Goal: Information Seeking & Learning: Learn about a topic

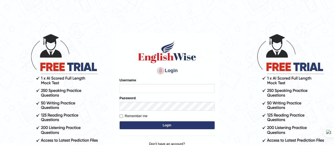
type input "Srinivasarao"
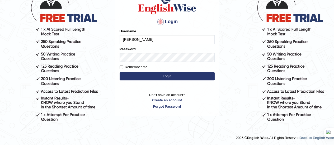
drag, startPoint x: 0, startPoint y: 0, endPoint x: 139, endPoint y: 75, distance: 157.7
click at [139, 75] on button "Login" at bounding box center [167, 77] width 95 height 8
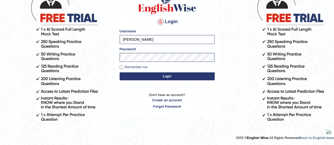
scroll to position [49, 0]
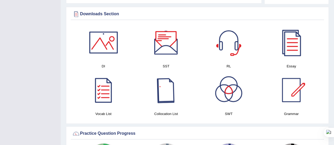
scroll to position [294, 0]
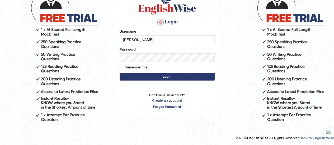
click at [150, 79] on button "Login" at bounding box center [167, 77] width 95 height 8
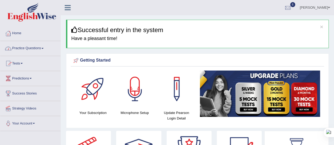
click at [45, 49] on link "Practice Questions" at bounding box center [30, 47] width 60 height 13
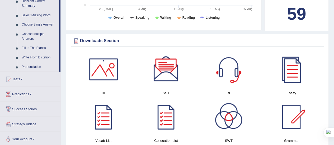
scroll to position [268, 0]
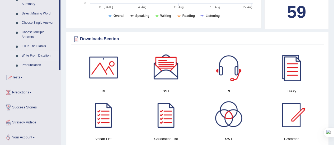
click at [42, 56] on link "Write From Dictation" at bounding box center [39, 56] width 40 height 10
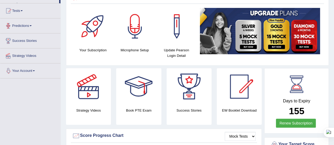
scroll to position [84, 0]
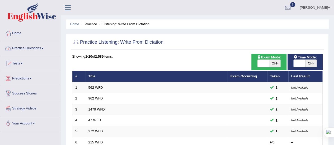
click at [272, 63] on span "OFF" at bounding box center [275, 63] width 12 height 7
checkbox input "true"
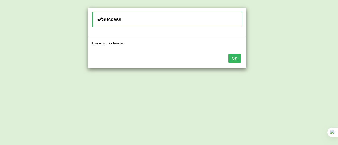
click at [238, 58] on button "OK" at bounding box center [234, 58] width 12 height 9
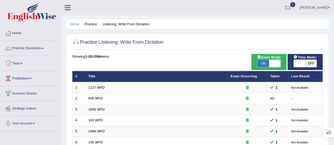
click at [310, 62] on span "OFF" at bounding box center [311, 63] width 12 height 7
checkbox input "true"
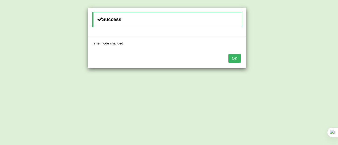
click at [236, 58] on button "OK" at bounding box center [234, 58] width 12 height 9
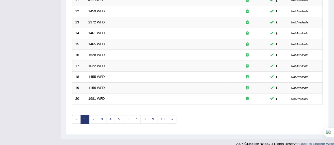
scroll to position [197, 0]
click at [92, 116] on link "2" at bounding box center [93, 119] width 9 height 9
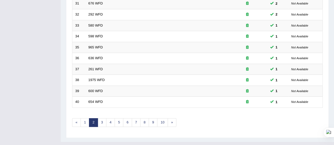
scroll to position [201, 0]
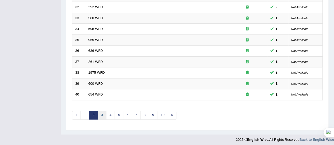
click at [100, 113] on link "3" at bounding box center [102, 115] width 9 height 9
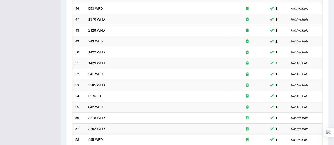
scroll to position [201, 0]
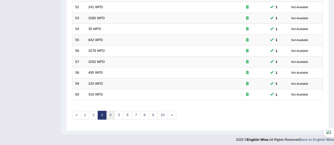
click at [111, 114] on link "4" at bounding box center [110, 115] width 9 height 9
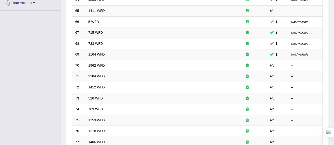
scroll to position [121, 0]
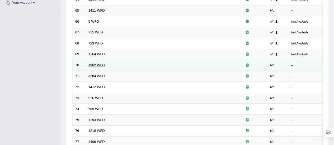
click at [92, 65] on link "1962 WFD" at bounding box center [96, 65] width 16 height 4
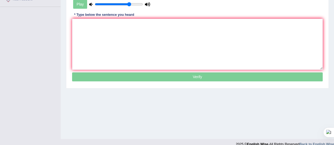
scroll to position [125, 0]
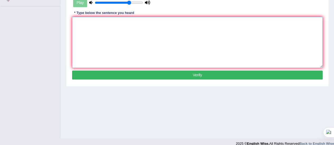
click at [85, 25] on textarea at bounding box center [197, 42] width 251 height 51
type textarea "Please note that the seminar has now been cancelled."
click at [190, 73] on button "Verify" at bounding box center [197, 75] width 251 height 9
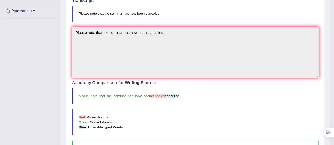
scroll to position [0, 0]
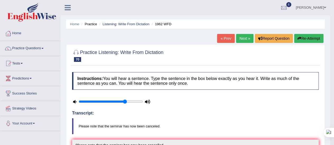
click at [246, 37] on link "Next »" at bounding box center [244, 38] width 17 height 9
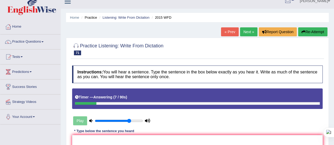
scroll to position [5, 0]
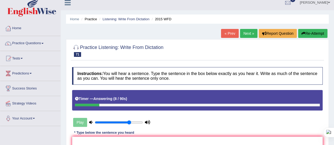
click at [304, 32] on icon "button" at bounding box center [303, 34] width 4 height 4
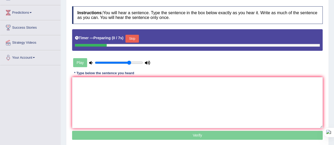
scroll to position [66, 0]
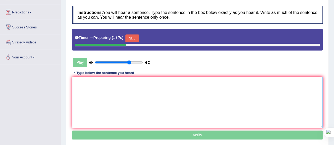
click at [142, 96] on textarea at bounding box center [197, 102] width 251 height 51
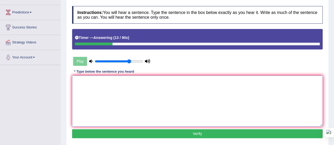
click at [83, 78] on textarea at bounding box center [197, 101] width 251 height 51
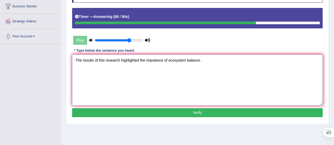
scroll to position [88, 0]
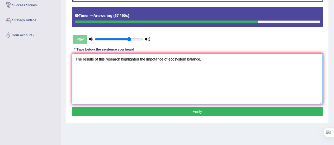
type textarea "The results of this research highlighted the impotance of ecosystem balance."
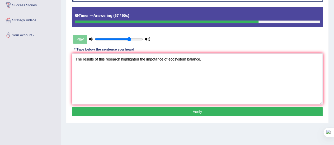
click at [148, 113] on button "Verify" at bounding box center [197, 111] width 251 height 9
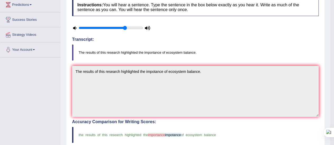
scroll to position [0, 0]
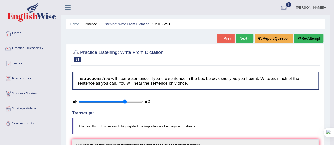
click at [242, 36] on link "Next »" at bounding box center [244, 38] width 17 height 9
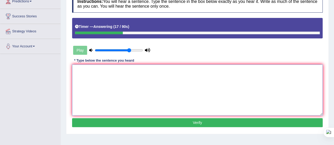
click at [79, 73] on textarea at bounding box center [197, 90] width 251 height 51
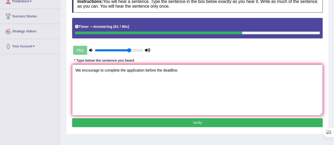
type textarea "We encourage to complete the application before the deadline."
click at [147, 120] on button "Verify" at bounding box center [197, 123] width 251 height 9
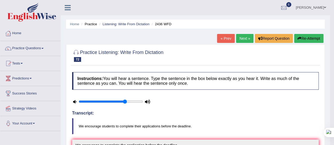
click at [241, 39] on link "Next »" at bounding box center [244, 38] width 17 height 9
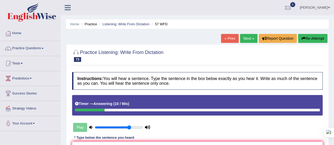
click at [303, 39] on icon "button" at bounding box center [303, 39] width 4 height 4
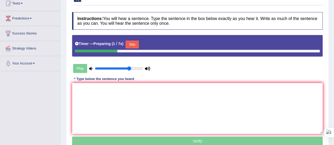
scroll to position [60, 0]
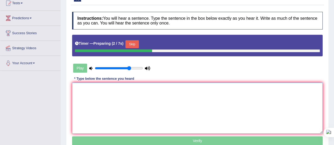
click at [105, 98] on textarea at bounding box center [197, 108] width 251 height 51
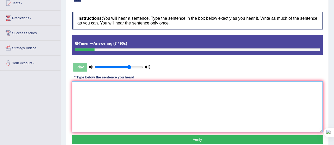
click at [80, 93] on textarea at bounding box center [197, 107] width 251 height 51
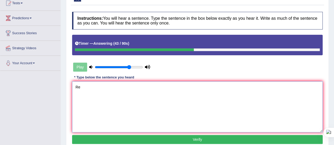
type textarea "R"
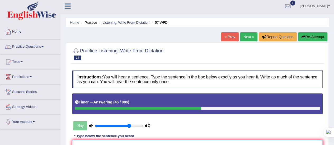
scroll to position [1, 0]
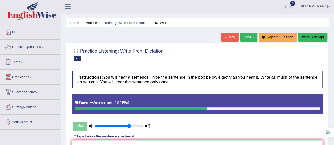
click at [306, 39] on button "Re-Attempt" at bounding box center [312, 37] width 29 height 9
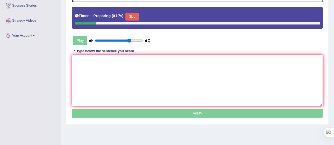
scroll to position [89, 0]
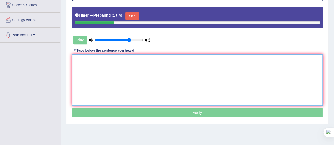
click at [188, 81] on textarea at bounding box center [197, 80] width 251 height 51
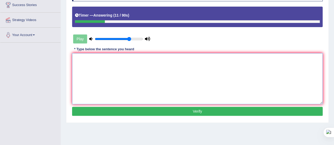
click at [86, 54] on textarea at bounding box center [197, 78] width 251 height 51
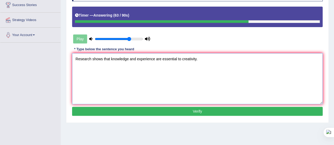
type textarea "Research shows that knowledge and experience are essential to creativity."
click at [190, 109] on button "Verify" at bounding box center [197, 111] width 251 height 9
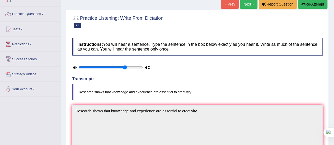
scroll to position [0, 0]
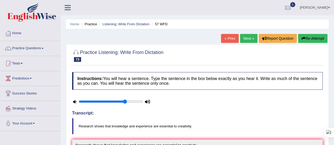
click at [248, 37] on link "Next »" at bounding box center [248, 38] width 17 height 9
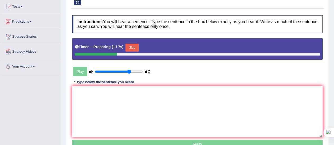
scroll to position [58, 0]
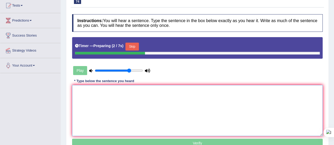
click at [125, 97] on textarea at bounding box center [197, 110] width 251 height 51
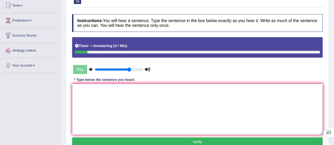
scroll to position [0, 0]
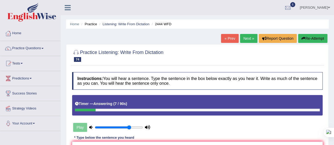
click at [246, 40] on link "Next »" at bounding box center [248, 38] width 17 height 9
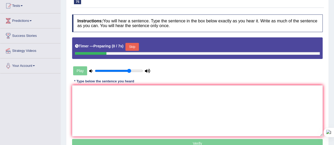
scroll to position [58, 0]
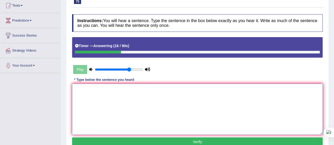
click at [112, 89] on textarea at bounding box center [197, 109] width 251 height 51
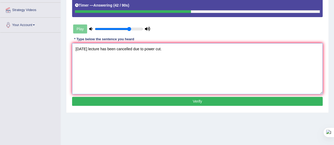
scroll to position [113, 0]
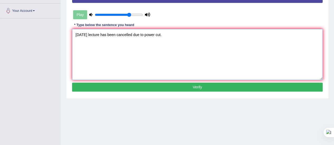
type textarea "Tomorrow lecture has been cancelled due to power cut."
click at [196, 86] on button "Verify" at bounding box center [197, 87] width 251 height 9
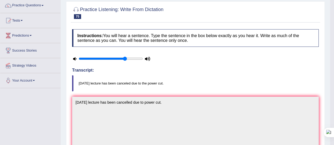
scroll to position [0, 0]
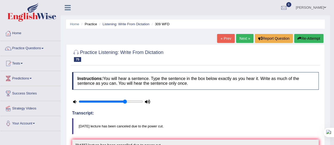
click at [242, 37] on link "Next »" at bounding box center [244, 38] width 17 height 9
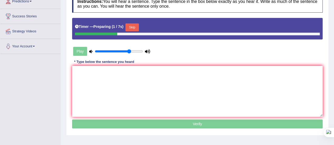
scroll to position [78, 0]
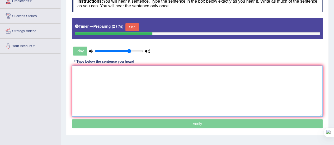
click at [130, 79] on textarea at bounding box center [197, 91] width 251 height 51
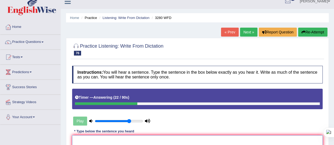
scroll to position [0, 0]
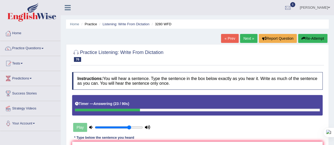
click at [305, 37] on button "Re-Attempt" at bounding box center [312, 38] width 29 height 9
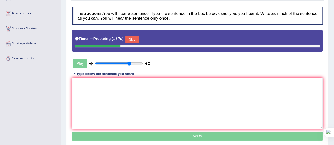
scroll to position [67, 0]
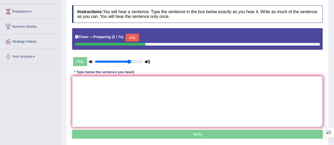
click at [108, 96] on textarea at bounding box center [197, 101] width 251 height 51
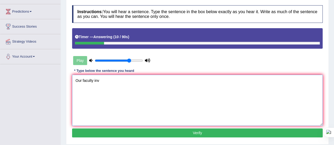
click at [100, 81] on textarea "Our faculty inv" at bounding box center [197, 100] width 251 height 51
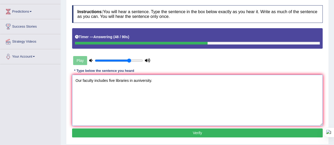
click at [136, 81] on textarea "Our faculty includes five libraries in auniversity." at bounding box center [197, 100] width 251 height 51
click at [136, 81] on textarea "Our faculty includes five libraries in a university." at bounding box center [197, 100] width 251 height 51
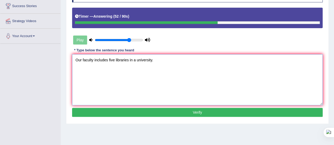
scroll to position [89, 0]
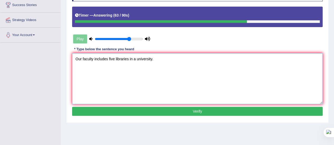
type textarea "Our faculty includes five libraries in a university."
click at [193, 112] on button "Verify" at bounding box center [197, 111] width 251 height 9
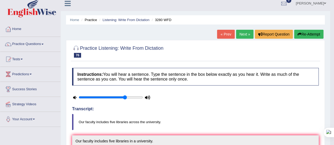
scroll to position [0, 0]
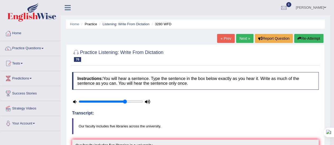
click at [242, 35] on link "Next »" at bounding box center [244, 38] width 17 height 9
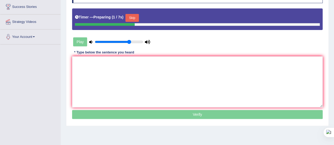
scroll to position [87, 0]
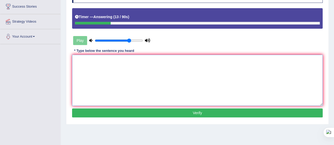
click at [97, 69] on textarea at bounding box center [197, 80] width 251 height 51
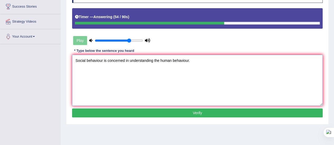
type textarea "Social behaviour is concerned in understanding the human behaviour."
click at [194, 110] on button "Verify" at bounding box center [197, 113] width 251 height 9
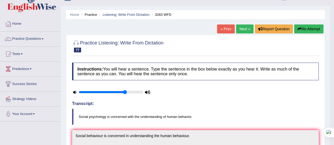
scroll to position [0, 0]
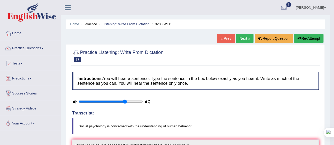
click at [243, 38] on link "Next »" at bounding box center [244, 38] width 17 height 9
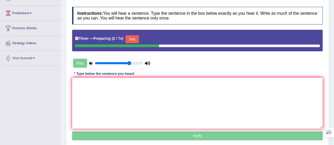
click at [133, 38] on button "Skip" at bounding box center [131, 39] width 13 height 8
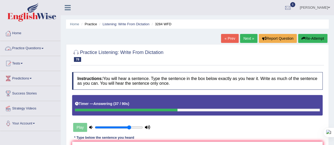
click at [42, 48] on link "Practice Questions" at bounding box center [30, 47] width 60 height 13
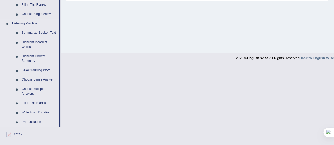
scroll to position [216, 0]
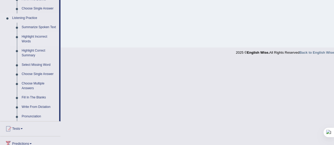
click at [34, 35] on link "Highlight Incorrect Words" at bounding box center [39, 39] width 40 height 14
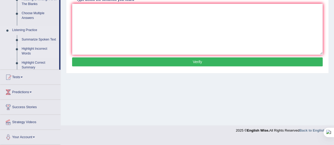
scroll to position [131, 0]
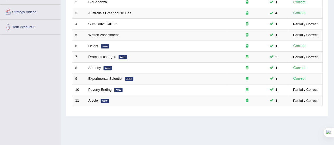
scroll to position [131, 0]
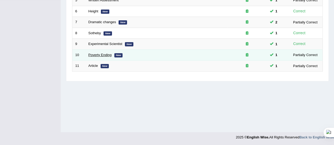
click at [95, 55] on link "Poverty Ending" at bounding box center [99, 55] width 23 height 4
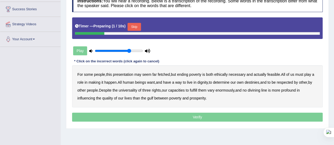
scroll to position [85, 0]
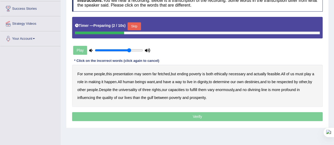
drag, startPoint x: 0, startPoint y: 0, endPoint x: 123, endPoint y: 58, distance: 135.9
click at [123, 58] on div "Instructions: You will hear a recording. Below is a transcription of the record…" at bounding box center [197, 58] width 253 height 134
click at [138, 23] on button "Skip" at bounding box center [134, 26] width 13 height 8
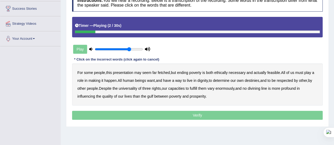
click at [124, 72] on b "presentation" at bounding box center [123, 73] width 20 height 4
click at [220, 72] on b "ethically" at bounding box center [220, 73] width 13 height 4
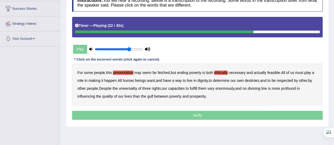
click at [146, 87] on b "three" at bounding box center [146, 89] width 8 height 4
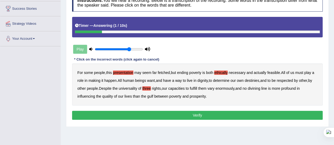
click at [191, 114] on button "Verify" at bounding box center [197, 115] width 251 height 9
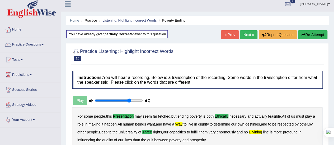
scroll to position [0, 0]
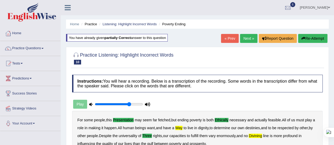
click at [308, 39] on button "Re-Attempt" at bounding box center [312, 38] width 29 height 9
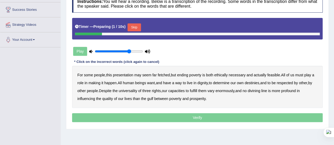
scroll to position [86, 0]
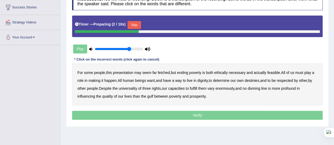
click at [138, 24] on button "Skip" at bounding box center [134, 25] width 13 height 8
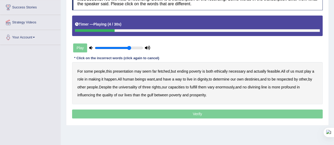
click at [122, 70] on b "presentation" at bounding box center [123, 71] width 20 height 4
click at [223, 71] on b "ethically" at bounding box center [220, 71] width 13 height 4
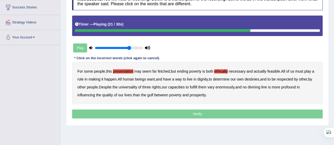
click at [152, 86] on div "For some people , this presentation may seem far fetched , but ending poverty i…" at bounding box center [197, 83] width 251 height 42
click at [147, 85] on b "three" at bounding box center [146, 87] width 8 height 4
click at [211, 87] on b "vary" at bounding box center [211, 87] width 7 height 4
click at [181, 78] on b "way" at bounding box center [178, 79] width 7 height 4
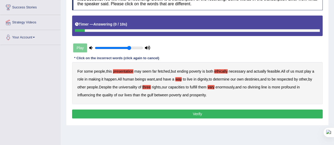
click at [188, 116] on button "Verify" at bounding box center [197, 114] width 251 height 9
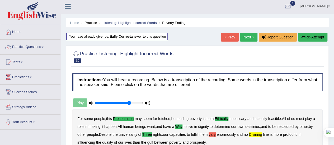
scroll to position [0, 0]
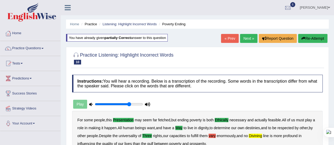
click at [307, 39] on button "Re-Attempt" at bounding box center [312, 38] width 29 height 9
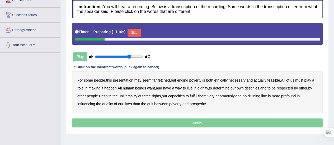
scroll to position [79, 0]
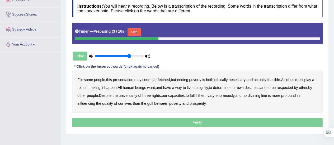
click at [136, 33] on button "Skip" at bounding box center [134, 32] width 13 height 8
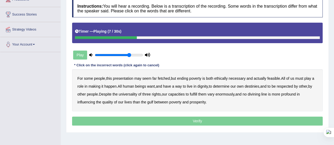
click at [123, 77] on b "presentation" at bounding box center [123, 79] width 20 height 4
click at [221, 77] on b "ethically" at bounding box center [220, 79] width 13 height 4
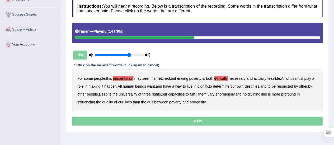
click at [179, 86] on b "way" at bounding box center [178, 86] width 7 height 4
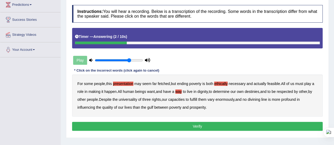
scroll to position [98, 0]
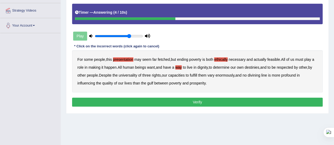
click at [254, 75] on b "divining" at bounding box center [254, 75] width 12 height 4
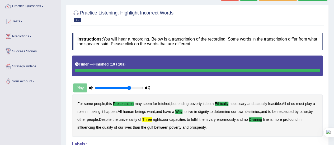
scroll to position [0, 0]
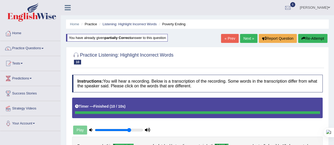
click at [306, 37] on button "Re-Attempt" at bounding box center [312, 38] width 29 height 9
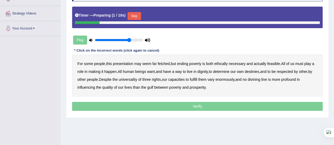
scroll to position [97, 0]
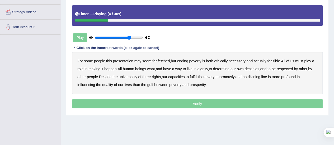
click at [124, 62] on b "presentation" at bounding box center [123, 61] width 20 height 4
click at [221, 62] on b "ethically" at bounding box center [220, 61] width 13 height 4
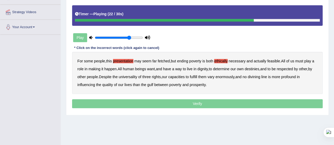
click at [149, 76] on b "three" at bounding box center [146, 77] width 8 height 4
click at [256, 76] on b "divining" at bounding box center [254, 77] width 12 height 4
click at [180, 69] on b "way" at bounding box center [178, 69] width 7 height 4
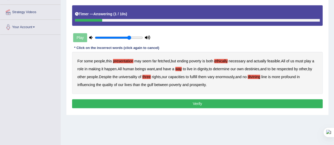
click at [213, 104] on button "Verify" at bounding box center [197, 104] width 251 height 9
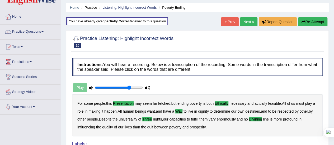
scroll to position [0, 0]
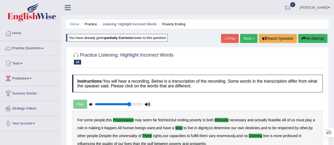
click at [44, 48] on link "Practice Questions" at bounding box center [30, 47] width 60 height 13
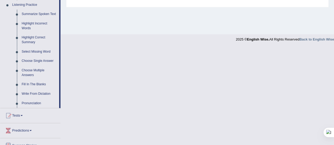
scroll to position [230, 0]
click at [33, 37] on link "Highlight Correct Summary" at bounding box center [39, 40] width 40 height 14
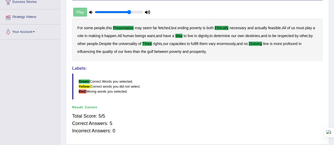
scroll to position [70, 0]
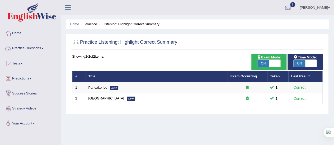
click at [46, 48] on link "Practice Questions" at bounding box center [30, 47] width 60 height 13
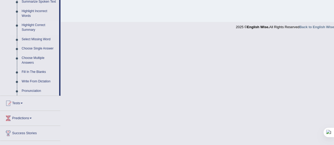
scroll to position [243, 0]
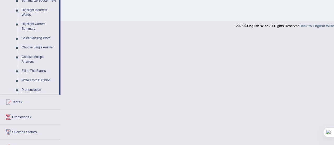
click at [37, 37] on link "Select Missing Word" at bounding box center [39, 39] width 40 height 10
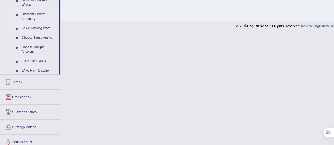
scroll to position [131, 0]
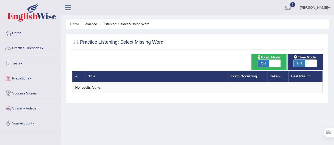
click at [45, 47] on link "Practice Questions" at bounding box center [30, 47] width 60 height 13
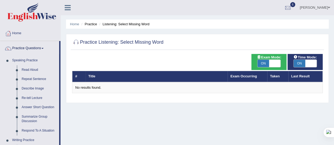
click at [261, 66] on span "ON" at bounding box center [263, 63] width 12 height 7
checkbox input "false"
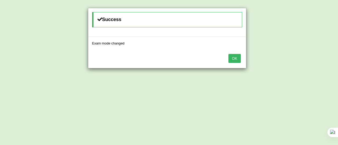
click at [234, 58] on button "OK" at bounding box center [234, 58] width 12 height 9
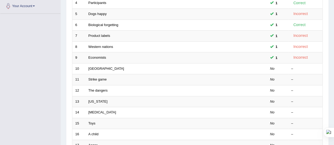
scroll to position [118, 0]
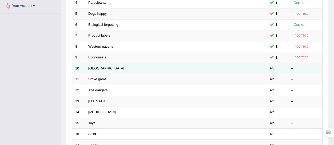
click at [103, 67] on link "[GEOGRAPHIC_DATA]" at bounding box center [106, 69] width 36 height 4
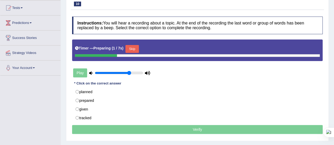
scroll to position [78, 0]
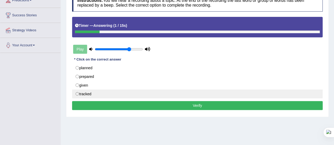
click at [147, 97] on label "tracked" at bounding box center [197, 94] width 251 height 9
radio input "true"
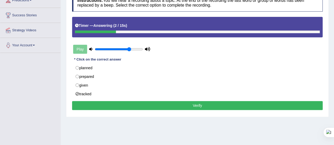
click at [152, 102] on button "Verify" at bounding box center [197, 105] width 251 height 9
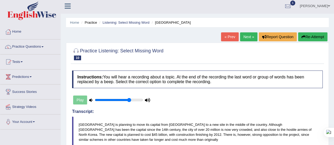
scroll to position [0, 0]
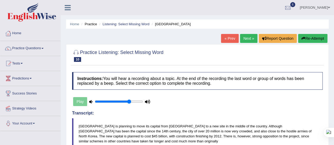
click at [305, 34] on button "Re-Attempt" at bounding box center [312, 38] width 29 height 9
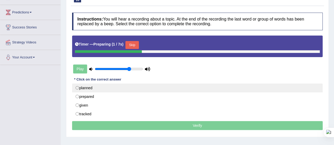
click at [80, 89] on label "planned" at bounding box center [197, 88] width 251 height 9
radio input "true"
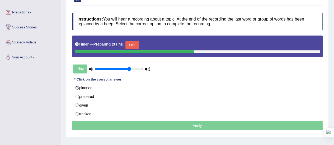
click at [185, 45] on div "Timer — Preparing ( 3 / 7s ) Skip" at bounding box center [197, 45] width 245 height 11
click at [130, 46] on button "Skip" at bounding box center [131, 45] width 13 height 8
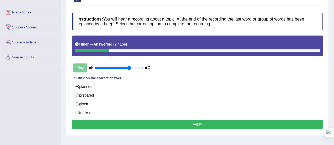
click at [189, 122] on button "Verify" at bounding box center [197, 124] width 251 height 9
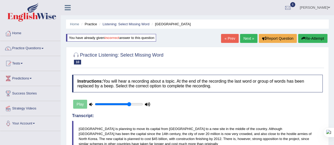
click at [244, 38] on link "Next »" at bounding box center [248, 38] width 17 height 9
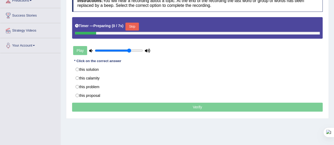
scroll to position [79, 0]
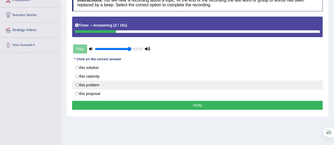
click at [142, 85] on label "this problem" at bounding box center [197, 85] width 251 height 9
radio input "true"
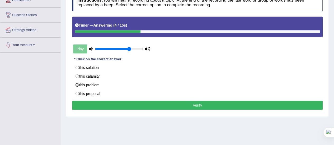
click at [168, 105] on button "Verify" at bounding box center [197, 105] width 251 height 9
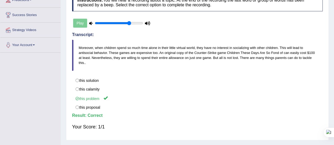
scroll to position [0, 0]
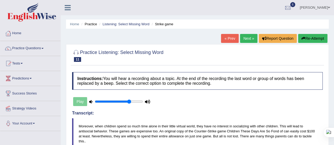
click at [248, 37] on link "Next »" at bounding box center [248, 38] width 17 height 9
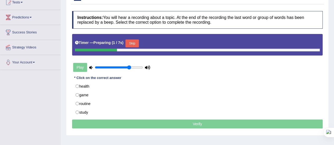
scroll to position [63, 0]
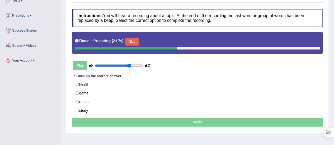
click at [136, 38] on button "Skip" at bounding box center [131, 42] width 13 height 8
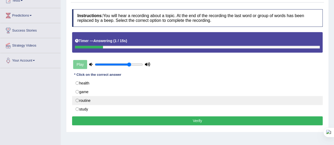
click at [187, 103] on label "routine" at bounding box center [197, 100] width 251 height 9
radio input "true"
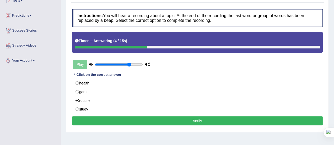
click at [179, 120] on button "Verify" at bounding box center [197, 121] width 251 height 9
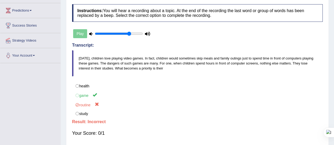
scroll to position [0, 0]
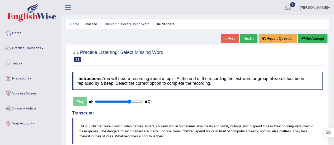
click at [247, 37] on link "Next »" at bounding box center [248, 38] width 17 height 9
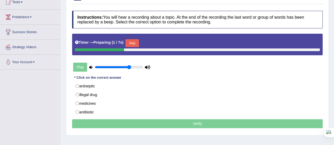
scroll to position [72, 0]
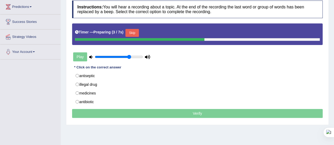
click at [135, 33] on button "Skip" at bounding box center [131, 33] width 13 height 8
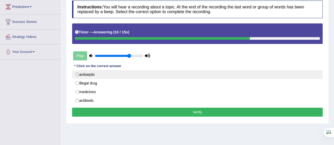
click at [85, 77] on label "antiseptic" at bounding box center [197, 74] width 251 height 9
radio input "true"
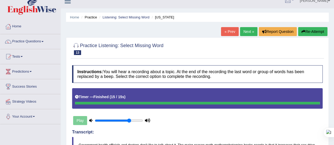
scroll to position [0, 0]
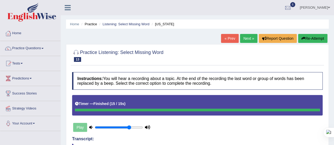
click at [245, 36] on link "Next »" at bounding box center [248, 38] width 17 height 9
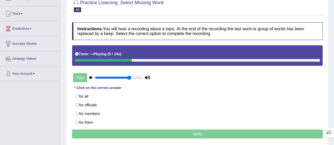
scroll to position [50, 0]
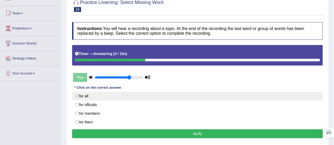
click at [85, 94] on label "for all" at bounding box center [197, 96] width 251 height 9
radio input "true"
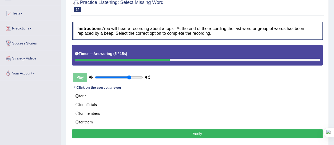
click at [133, 133] on button "Verify" at bounding box center [197, 134] width 251 height 9
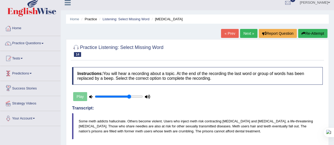
scroll to position [0, 0]
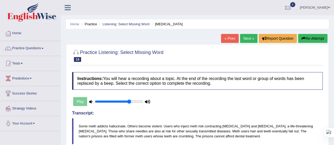
click at [44, 49] on span at bounding box center [42, 48] width 2 height 1
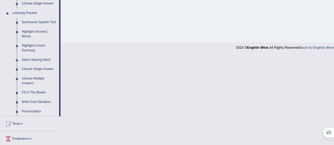
scroll to position [226, 0]
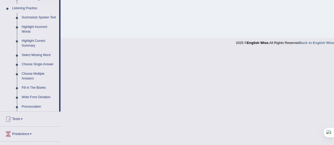
click at [40, 17] on link "Summarize Spoken Text" at bounding box center [39, 18] width 40 height 10
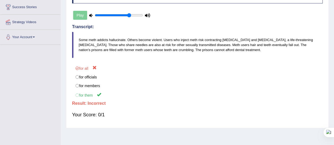
scroll to position [59, 0]
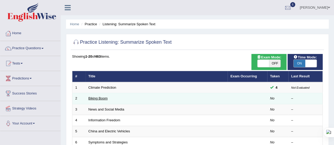
click at [99, 100] on link "Biking Boom" at bounding box center [97, 99] width 19 height 4
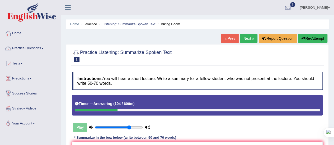
click at [44, 48] on span at bounding box center [42, 48] width 2 height 1
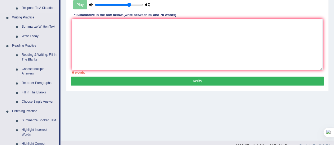
scroll to position [137, 0]
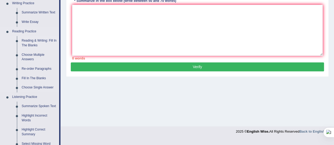
click at [38, 43] on link "Reading & Writing: Fill In The Blanks" at bounding box center [39, 43] width 40 height 14
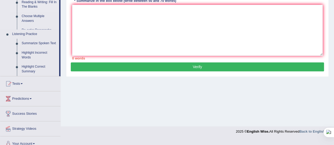
scroll to position [98, 0]
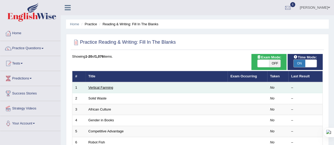
click at [103, 87] on link "Vertical Farming" at bounding box center [100, 88] width 25 height 4
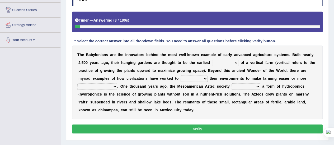
scroll to position [84, 0]
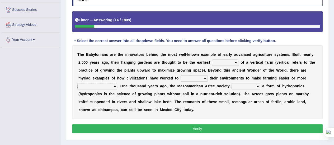
click at [236, 62] on select "prototype failure discredit protocol" at bounding box center [225, 63] width 26 height 6
select select "protocol"
click at [212, 60] on select "prototype failure discredit protocol" at bounding box center [225, 63] width 26 height 6
click at [205, 79] on select "manipulate escape respect disarrange" at bounding box center [194, 79] width 27 height 6
click at [181, 76] on select "manipulate escape respect disarrange" at bounding box center [194, 79] width 27 height 6
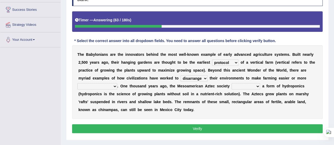
click at [204, 78] on select "manipulate escape respect disarrange" at bounding box center [194, 79] width 27 height 6
select select "manipulate"
click at [181, 76] on select "manipulate escape respect disarrange" at bounding box center [194, 79] width 27 height 6
click at [113, 85] on select "productive constructive connective counterproductive" at bounding box center [97, 86] width 40 height 6
select select "productive"
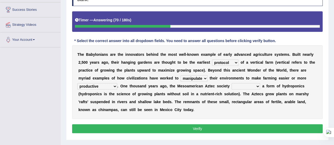
click at [77, 83] on select "productive constructive connective counterproductive" at bounding box center [97, 86] width 40 height 6
click at [114, 86] on select "productive constructive connective counterproductive" at bounding box center [97, 86] width 40 height 6
click at [171, 88] on div "T h e B a b y l o n i a n s a r e t h e i n n o v a t o r s b e h i n d t h e m…" at bounding box center [197, 82] width 251 height 74
click at [257, 85] on select "domineered volunteered pioneered engineered" at bounding box center [246, 86] width 29 height 6
select select "volunteered"
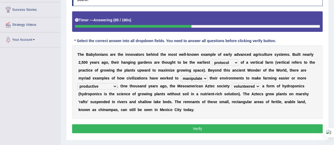
click at [232, 83] on select "domineered volunteered pioneered engineered" at bounding box center [246, 86] width 29 height 6
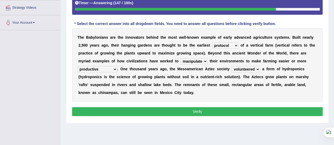
scroll to position [101, 0]
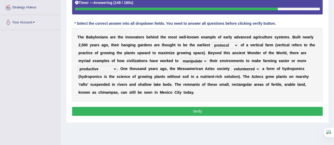
click at [235, 46] on select "prototype failure discredit protocol" at bounding box center [225, 45] width 26 height 6
click at [204, 101] on div "T h e B a b y l o n i a n s a r e t h e i n n o v a t o r s b e h i n d t h e m…" at bounding box center [197, 65] width 251 height 74
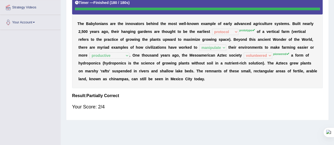
scroll to position [100, 0]
